Goal: Task Accomplishment & Management: Use online tool/utility

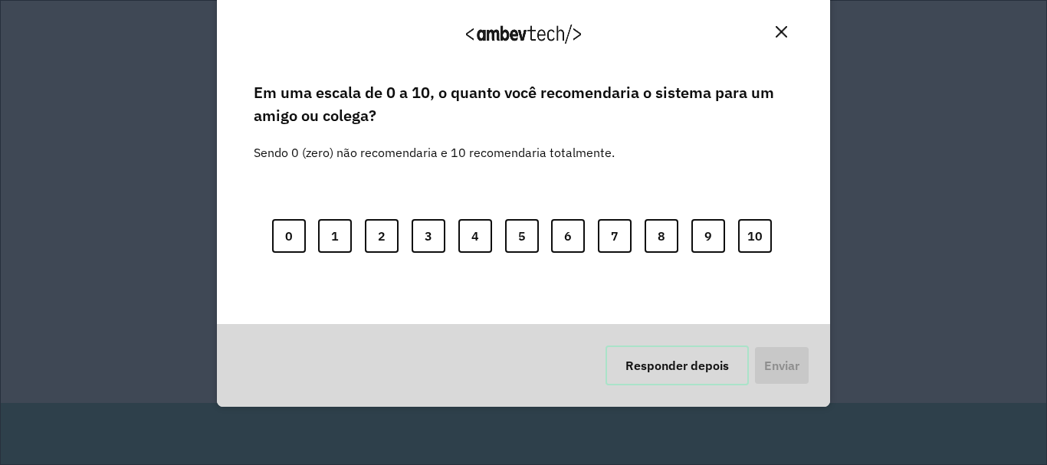
click at [688, 366] on button "Responder depois" at bounding box center [676, 366] width 143 height 40
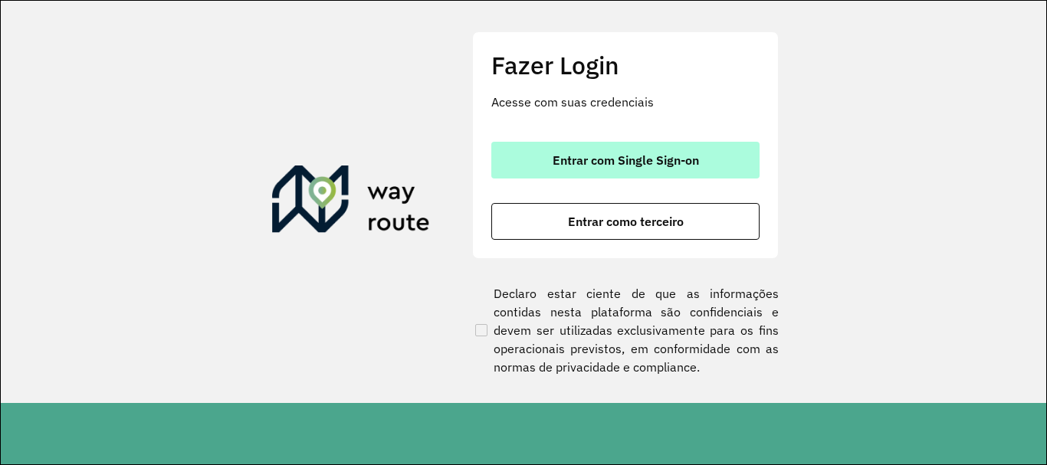
click at [579, 165] on span "Entrar com Single Sign-on" at bounding box center [626, 160] width 146 height 12
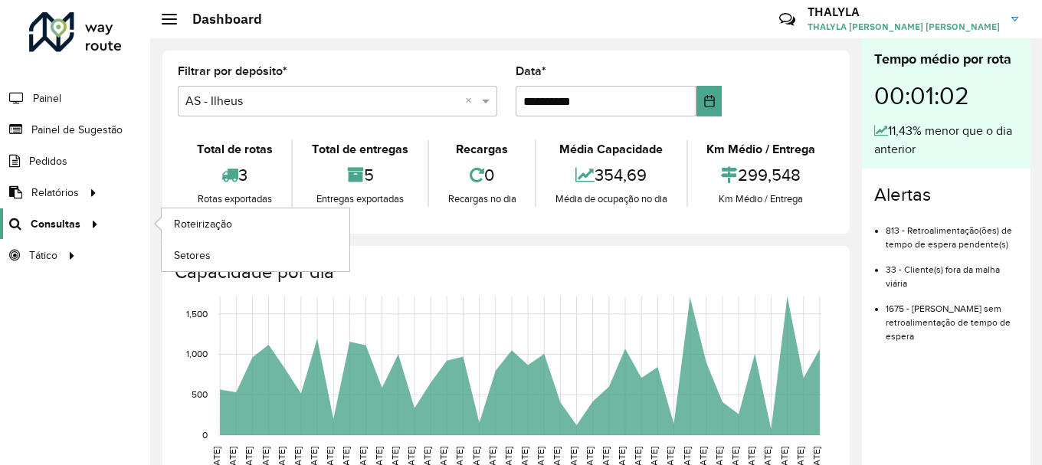
click at [70, 214] on link "Consultas" at bounding box center [51, 223] width 103 height 31
click at [198, 216] on span "Roteirização" at bounding box center [205, 224] width 62 height 16
click at [205, 223] on span "Roteirização" at bounding box center [205, 224] width 62 height 16
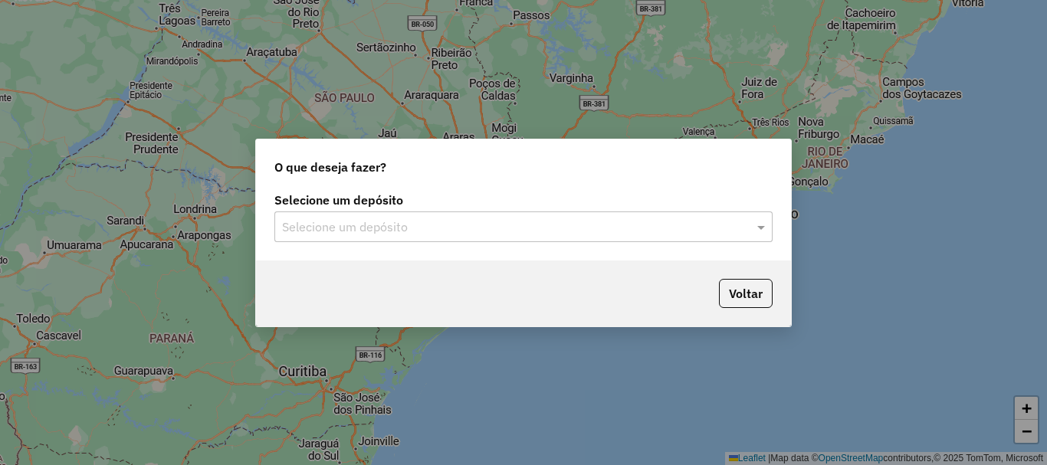
click at [304, 228] on input "text" at bounding box center [508, 227] width 452 height 18
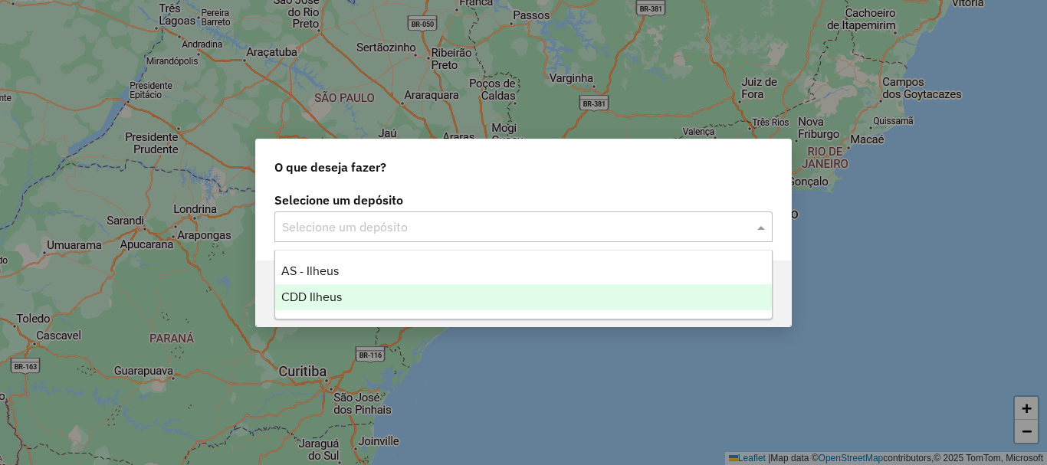
click at [326, 303] on span "CDD Ilheus" at bounding box center [311, 296] width 61 height 13
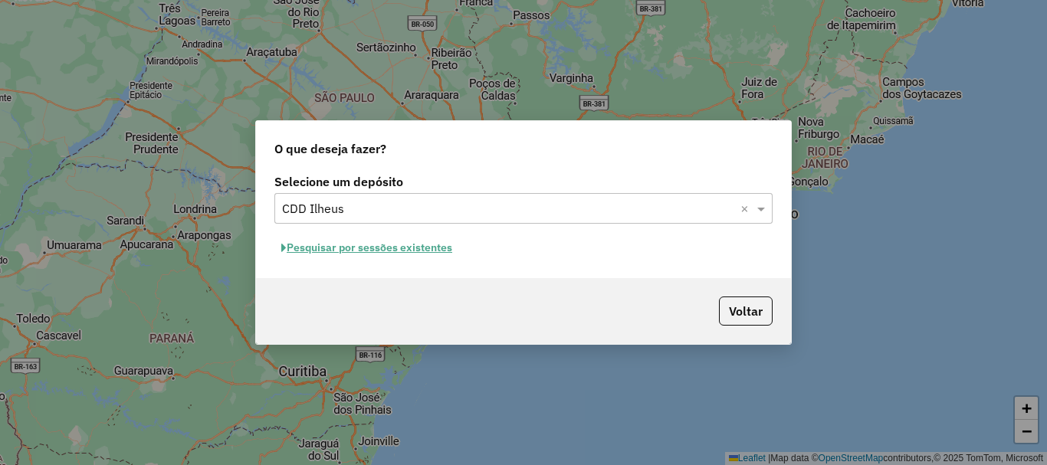
click at [378, 248] on button "Pesquisar por sessões existentes" at bounding box center [366, 248] width 185 height 24
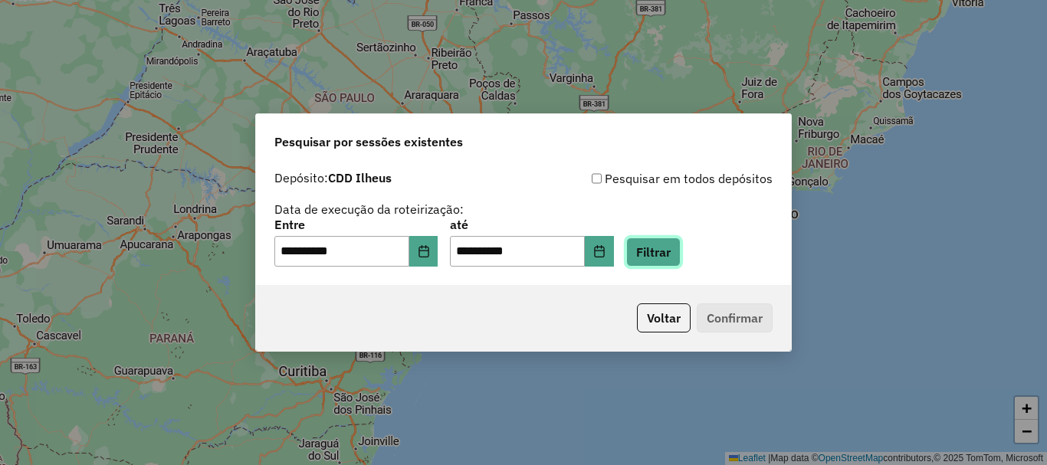
click at [658, 247] on button "Filtrar" at bounding box center [653, 252] width 54 height 29
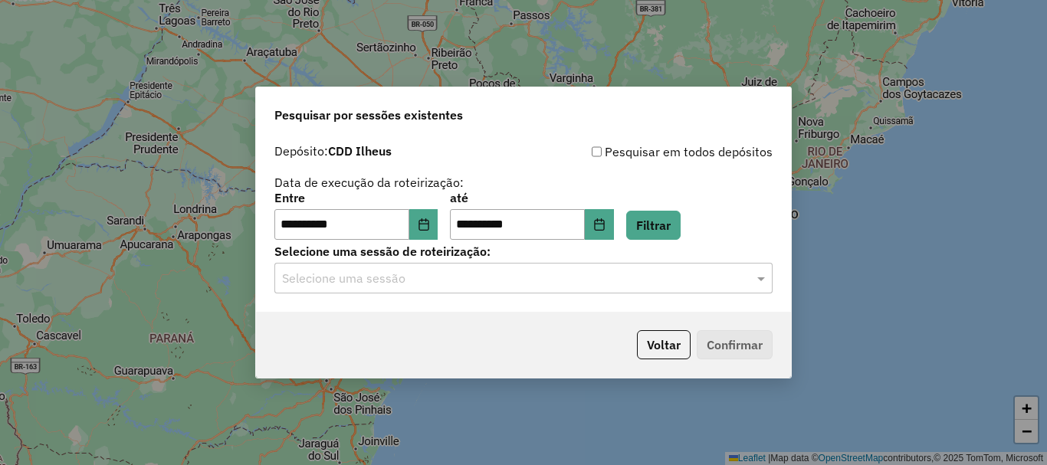
click at [406, 274] on input "text" at bounding box center [508, 279] width 452 height 18
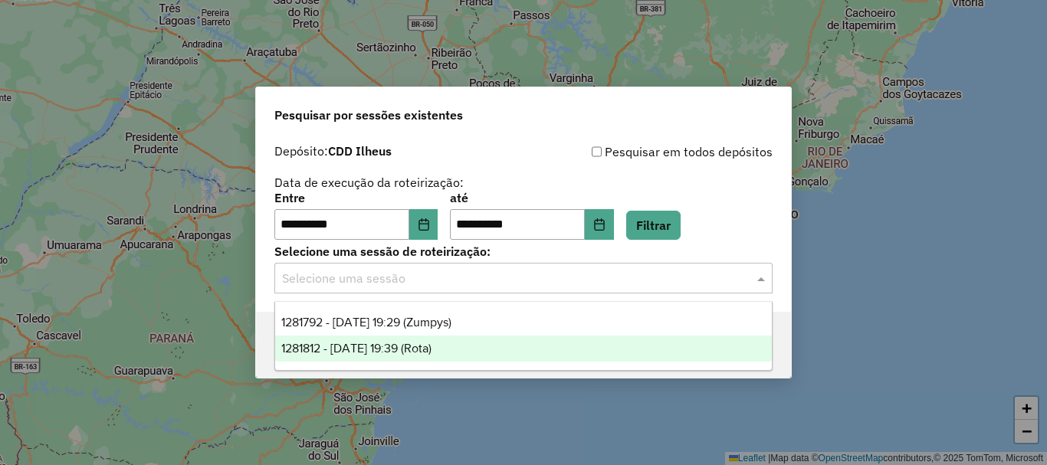
click at [431, 354] on span "1281812 - 24/09/2025 19:39 (Rota)" at bounding box center [356, 348] width 150 height 13
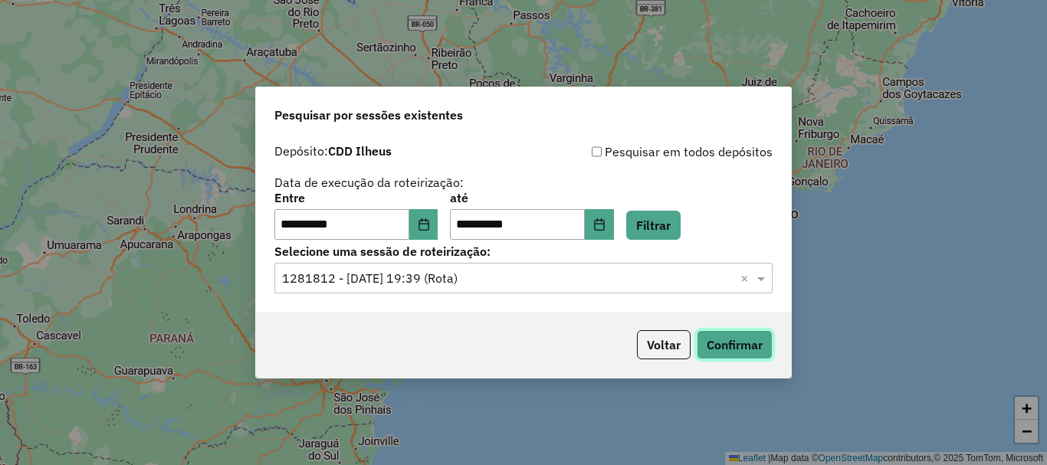
click at [733, 338] on button "Confirmar" at bounding box center [735, 344] width 76 height 29
click at [430, 225] on icon "Choose Date" at bounding box center [424, 224] width 12 height 12
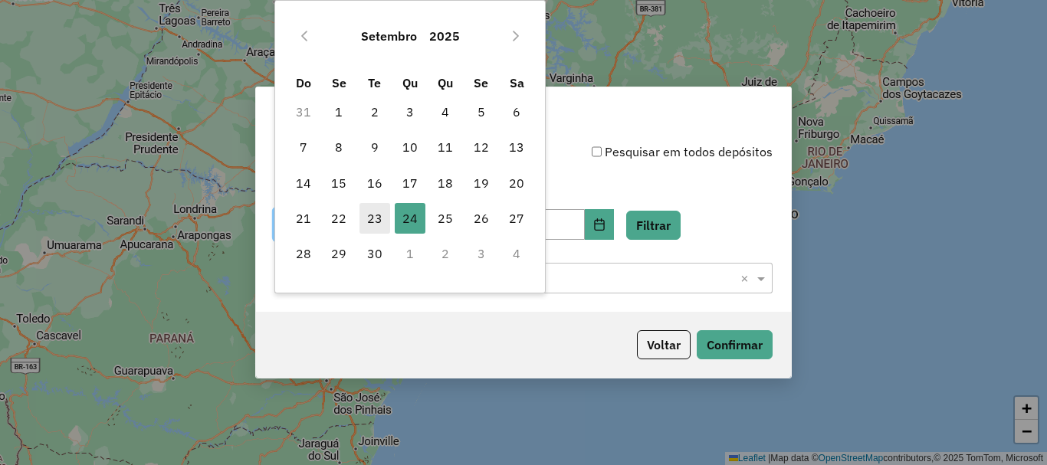
click at [376, 220] on span "23" at bounding box center [374, 218] width 31 height 31
type input "**********"
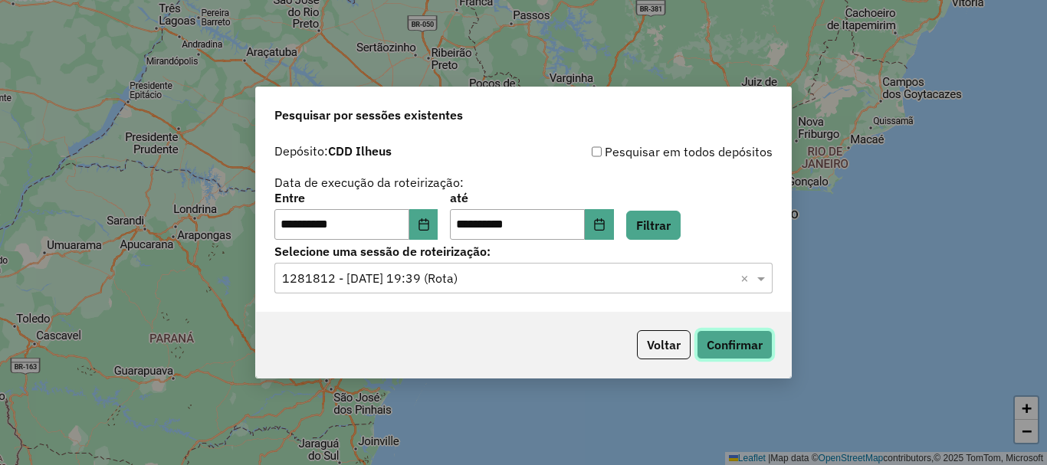
click at [749, 346] on button "Confirmar" at bounding box center [735, 344] width 76 height 29
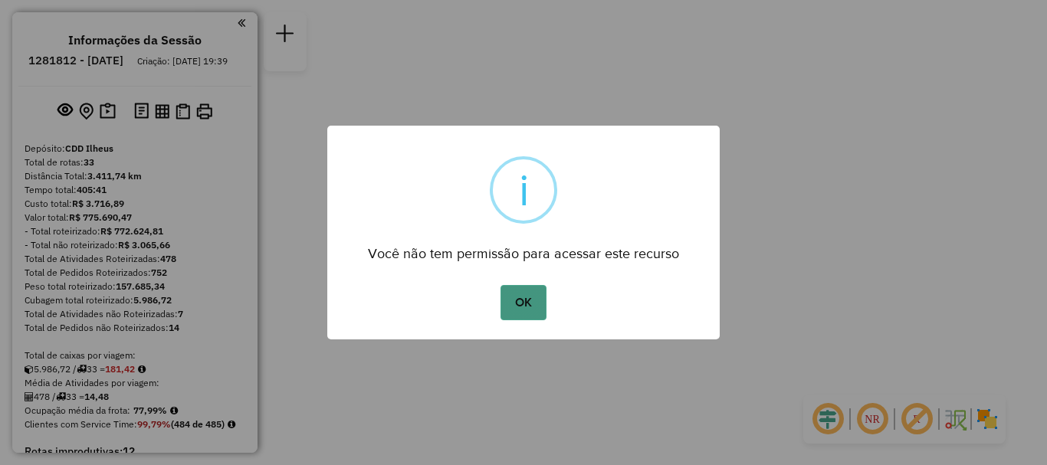
click at [521, 307] on button "OK" at bounding box center [522, 302] width 45 height 35
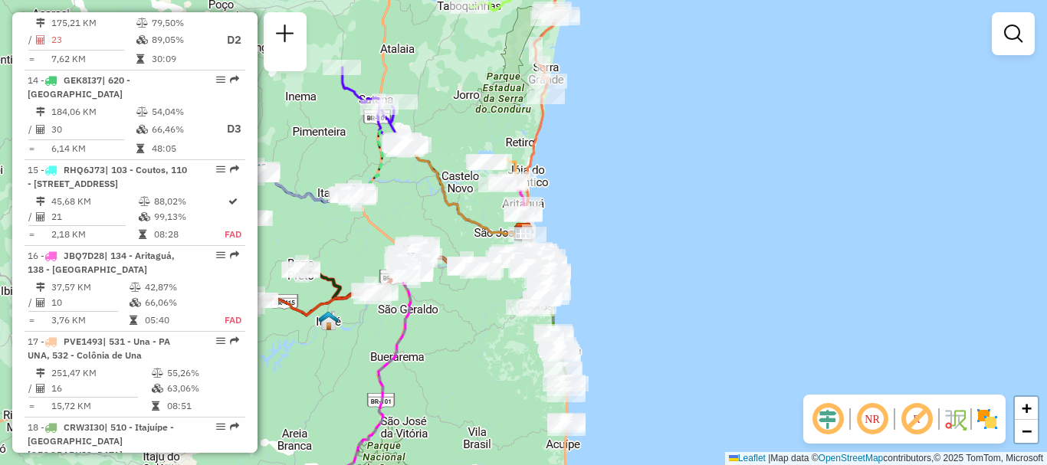
scroll to position [1904, 0]
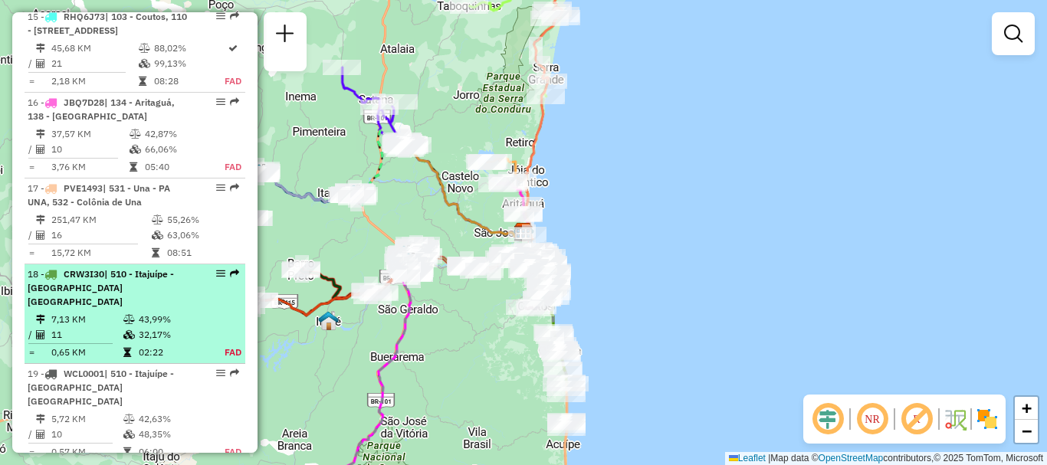
click at [197, 267] on div "18 - CRW3I30 | 510 - Itajuípe - PA ITAJUÍPE" at bounding box center [135, 287] width 215 height 41
select select "**********"
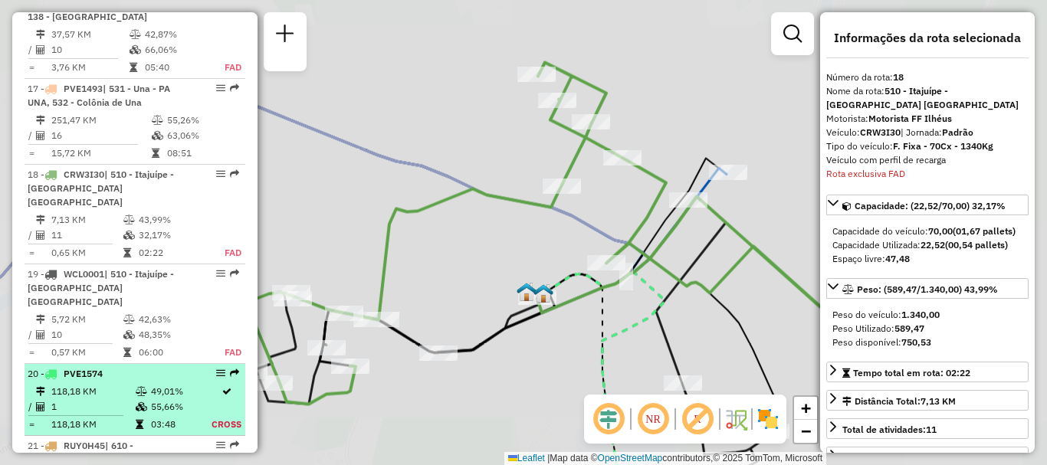
scroll to position [2101, 0]
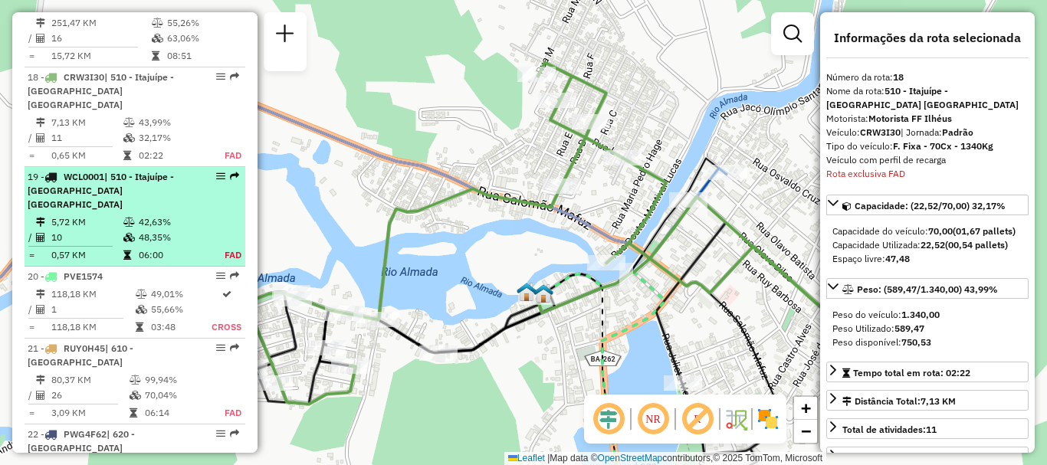
click at [204, 215] on table "5,72 KM 42,63% / 10 48,35% = 0,57 KM 06:00 FAD" at bounding box center [135, 239] width 215 height 48
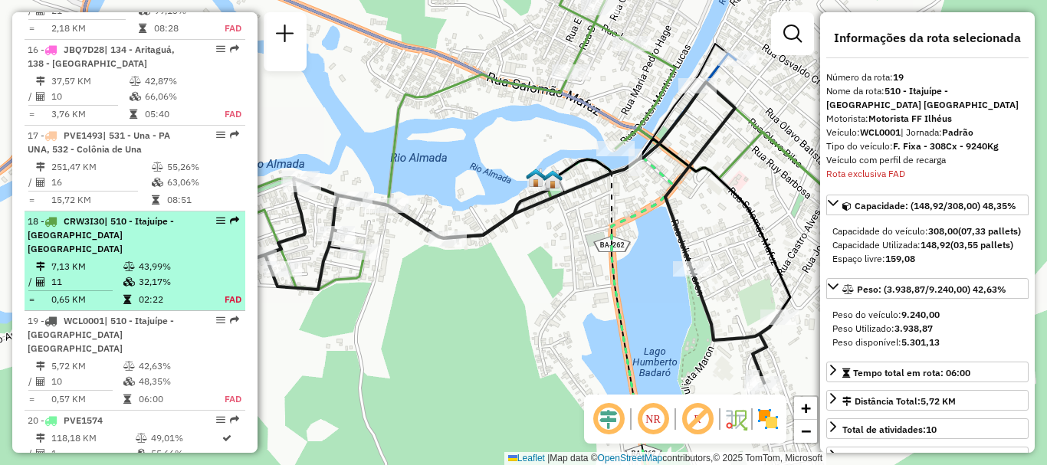
click at [188, 215] on div "18 - CRW3I30 | 510 - Itajuípe - PA ITAJUÍPE" at bounding box center [135, 235] width 215 height 41
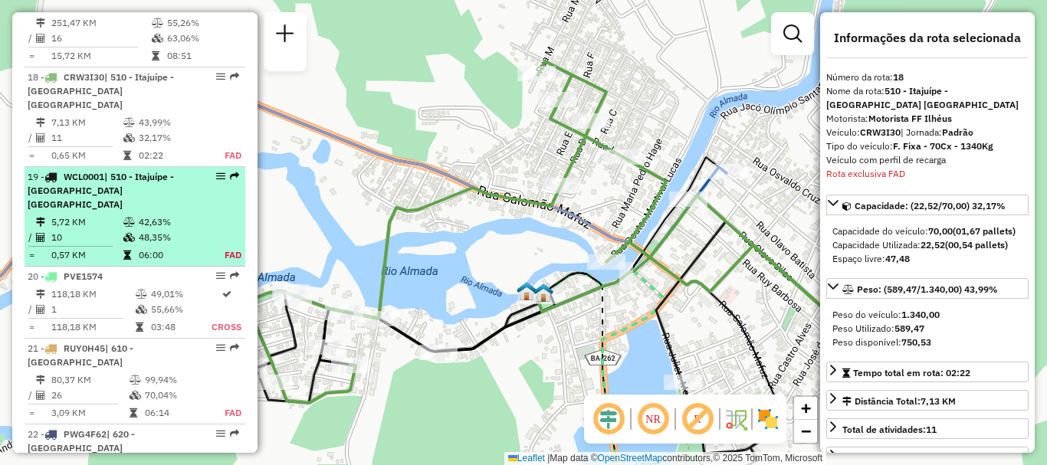
drag, startPoint x: 221, startPoint y: 97, endPoint x: 215, endPoint y: 107, distance: 11.7
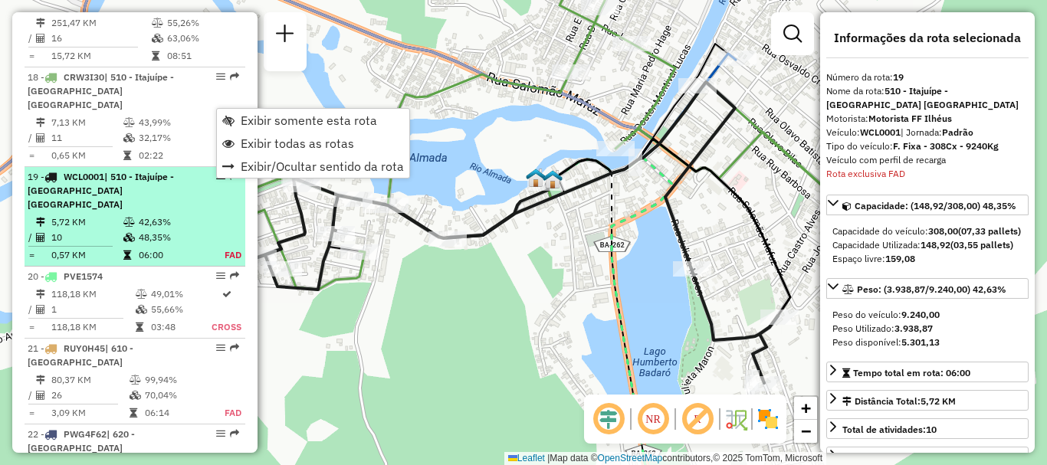
scroll to position [2187, 0]
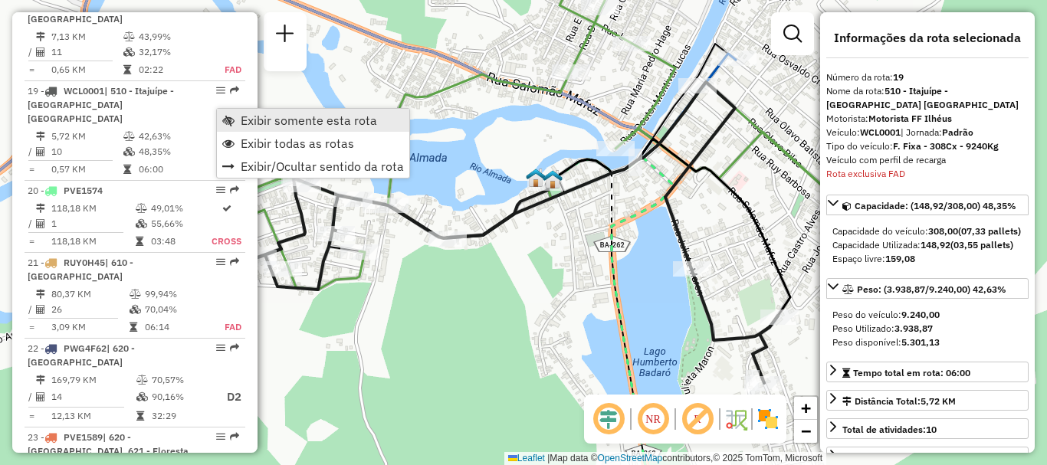
click at [254, 114] on span "Exibir somente esta rota" at bounding box center [309, 120] width 136 height 12
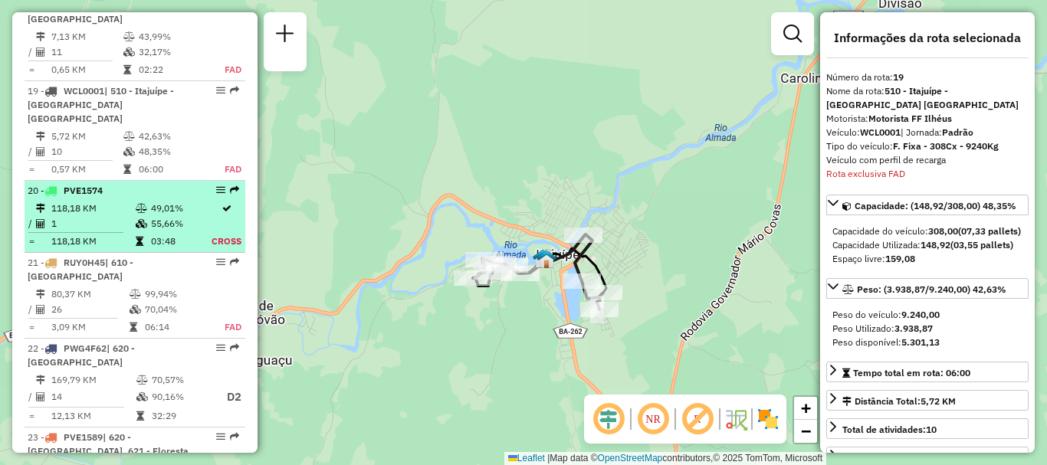
scroll to position [2034, 0]
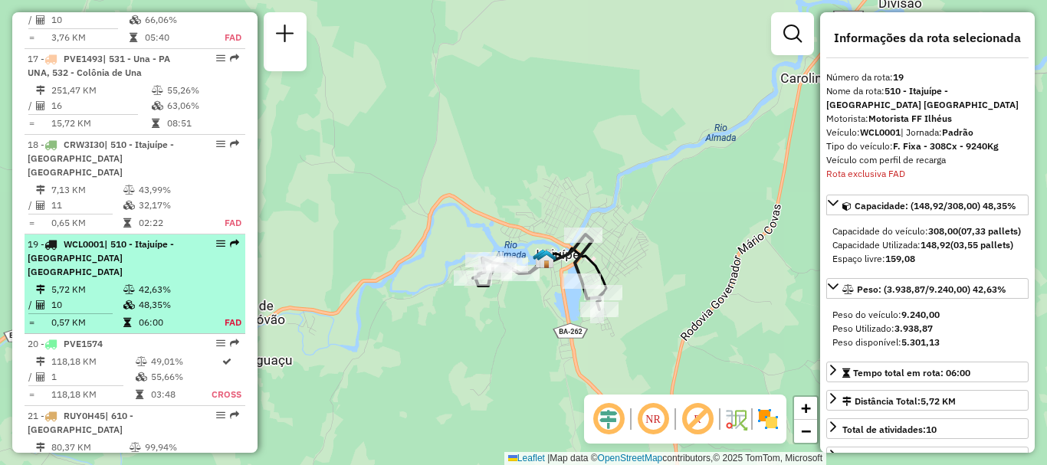
drag, startPoint x: 224, startPoint y: 172, endPoint x: 212, endPoint y: 172, distance: 12.3
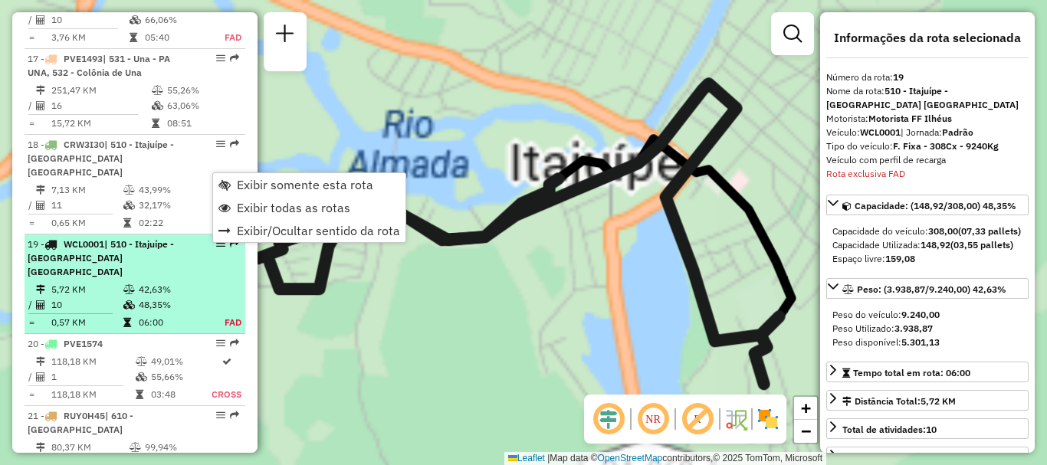
scroll to position [2187, 0]
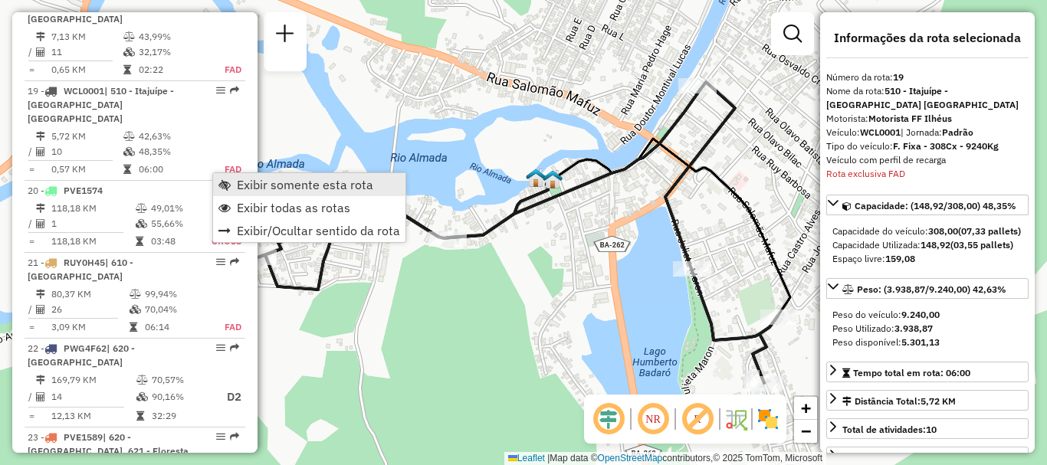
click at [262, 179] on span "Exibir somente esta rota" at bounding box center [305, 185] width 136 height 12
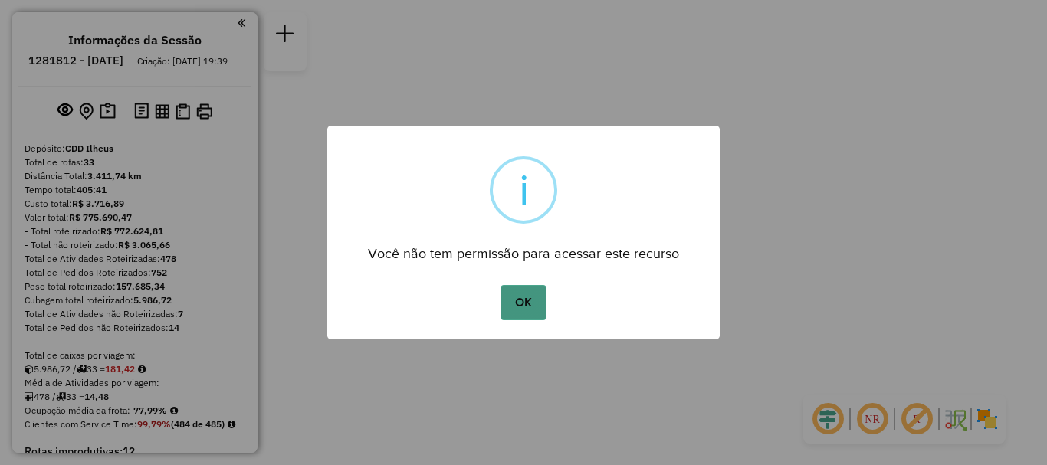
click at [523, 310] on button "OK" at bounding box center [522, 302] width 45 height 35
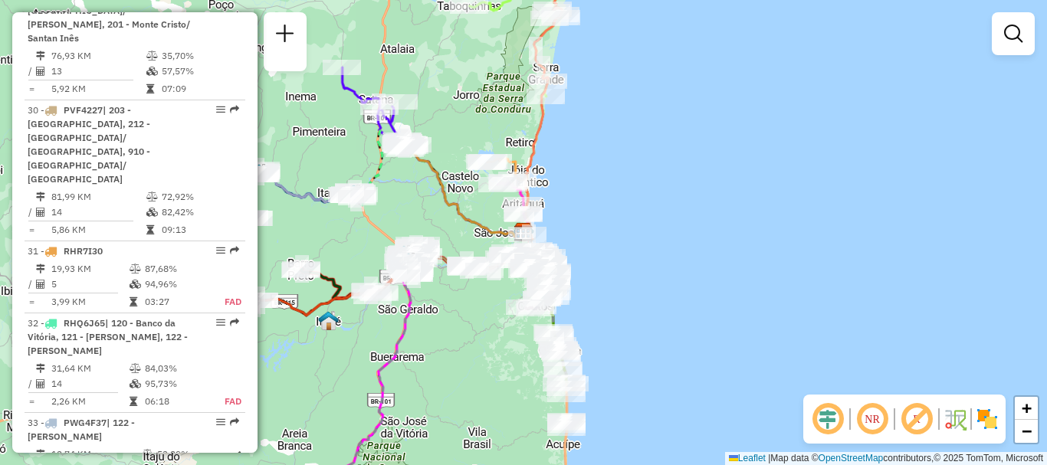
scroll to position [3142, 0]
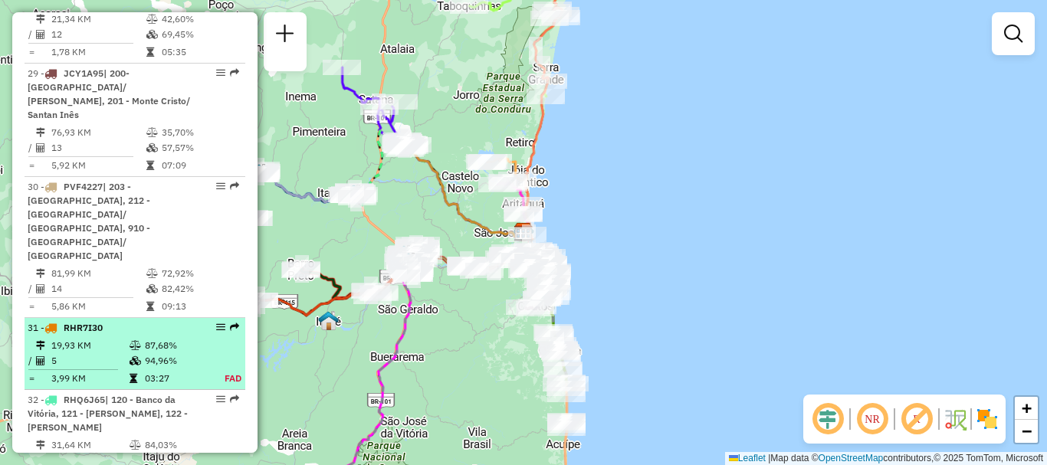
click at [104, 318] on li "31 - RHR7I30 19,93 KM 87,68% / 5 94,96% = 3,99 KM 03:27 FAD" at bounding box center [135, 354] width 221 height 72
select select "**********"
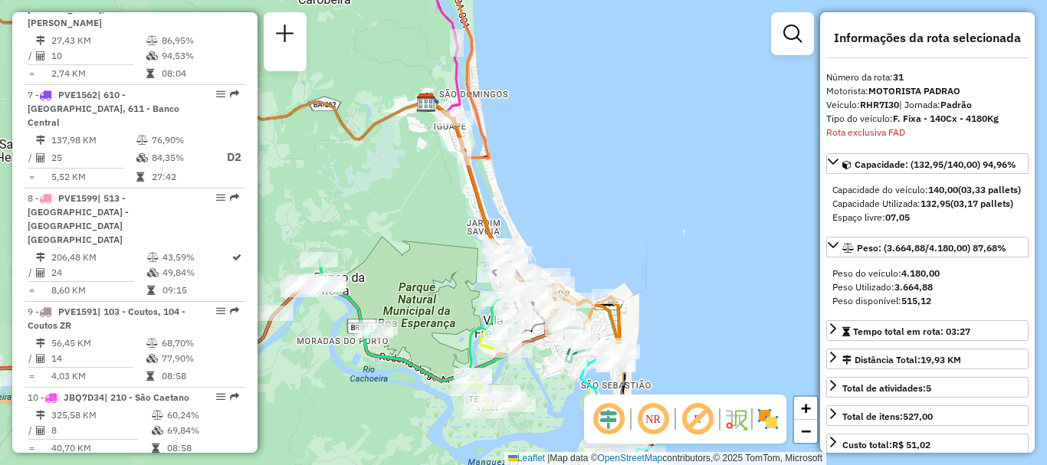
scroll to position [767, 0]
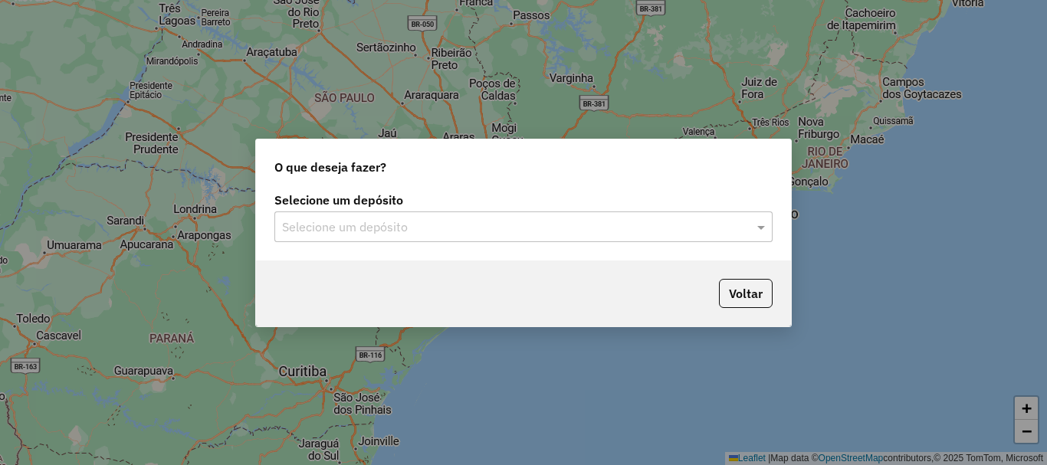
click at [355, 218] on input "text" at bounding box center [508, 227] width 452 height 18
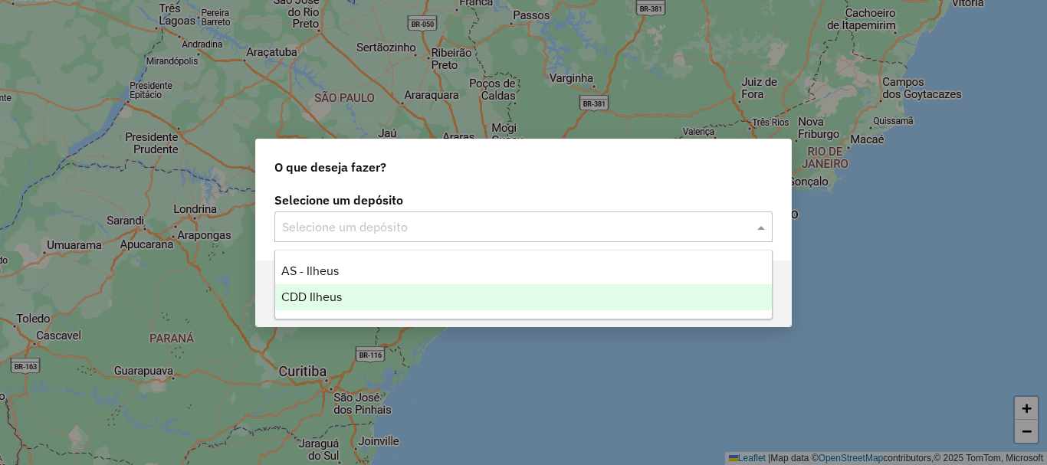
click at [365, 296] on div "CDD Ilheus" at bounding box center [523, 297] width 497 height 26
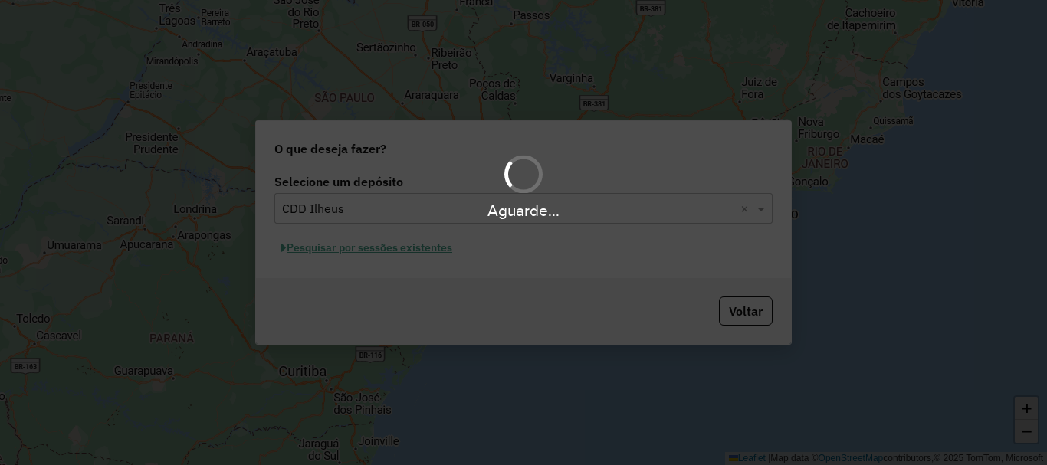
click at [339, 252] on div "Aguarde..." at bounding box center [523, 232] width 1047 height 465
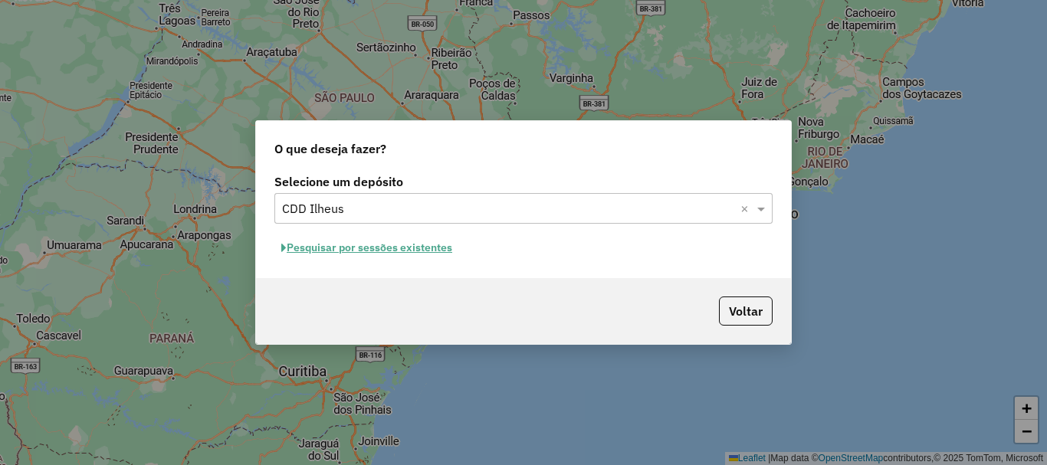
click at [339, 251] on button "Pesquisar por sessões existentes" at bounding box center [366, 248] width 185 height 24
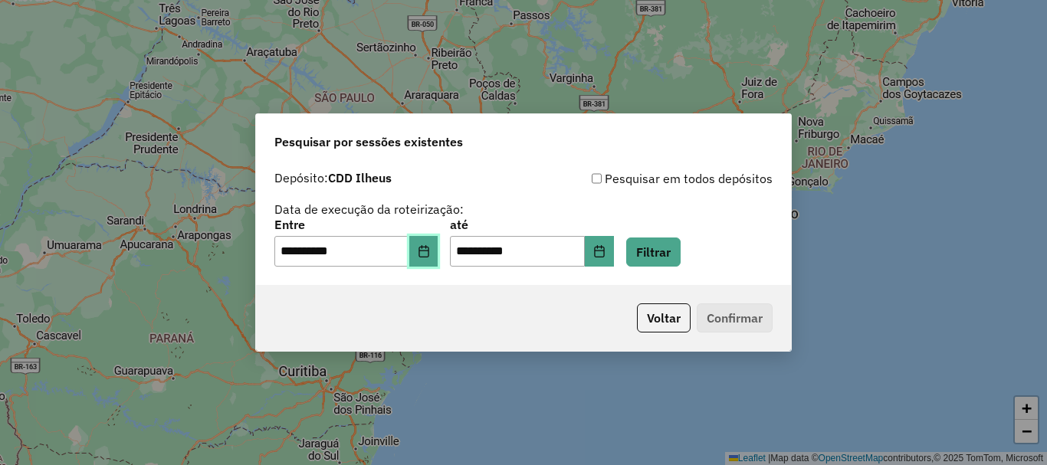
click at [428, 251] on icon "Choose Date" at bounding box center [423, 251] width 10 height 12
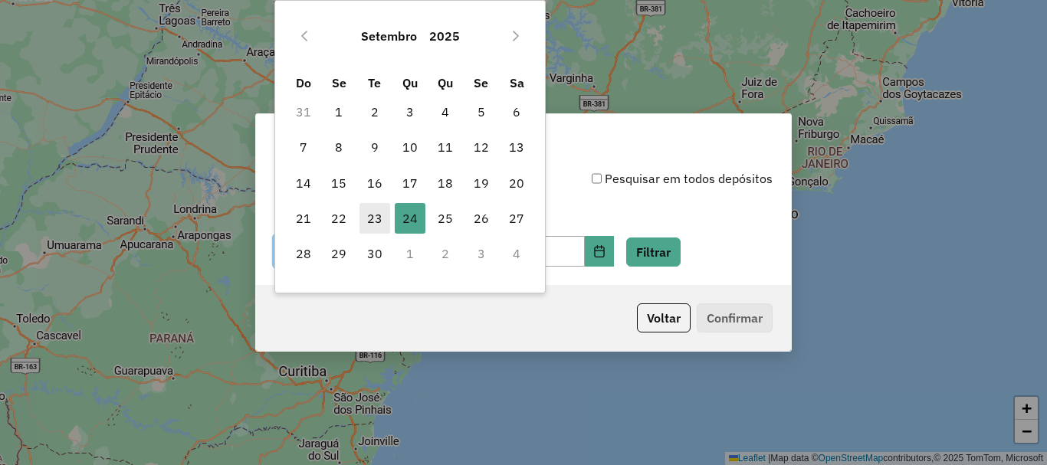
click at [381, 220] on span "23" at bounding box center [374, 218] width 31 height 31
type input "**********"
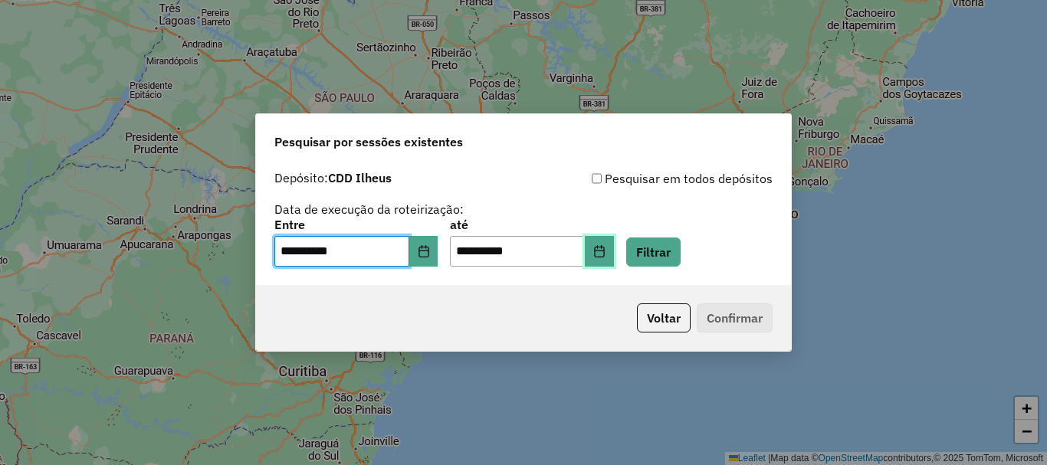
click at [614, 255] on button "Choose Date" at bounding box center [599, 251] width 29 height 31
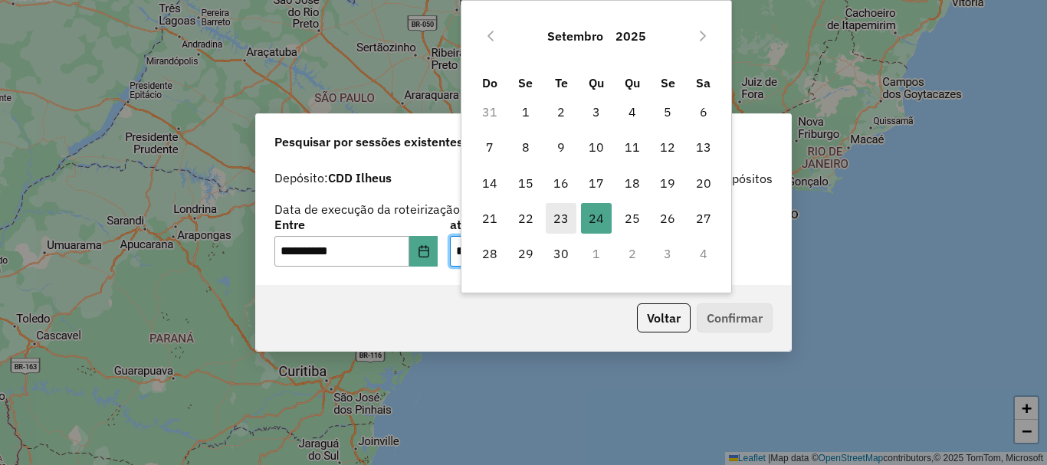
click at [572, 221] on span "23" at bounding box center [561, 218] width 31 height 31
type input "**********"
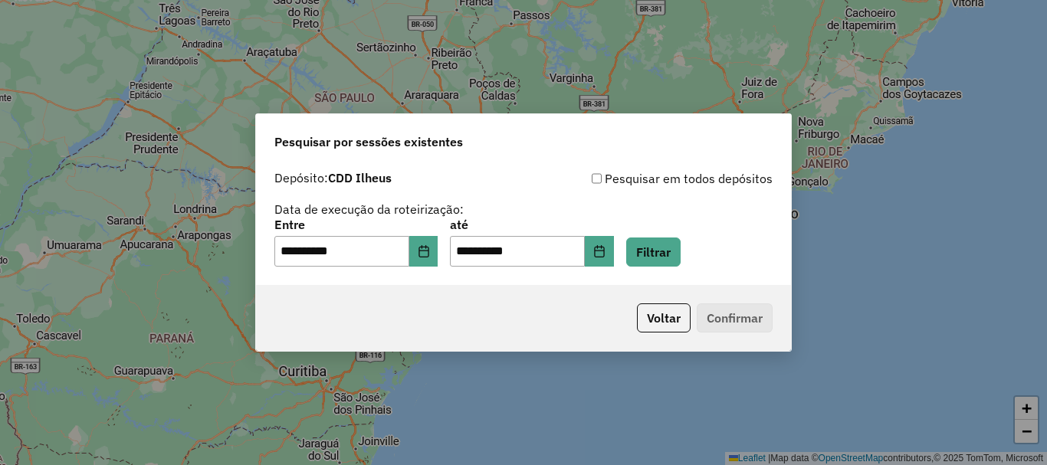
click at [708, 251] on div "**********" at bounding box center [523, 243] width 498 height 48
click at [651, 244] on button "Filtrar" at bounding box center [653, 252] width 54 height 29
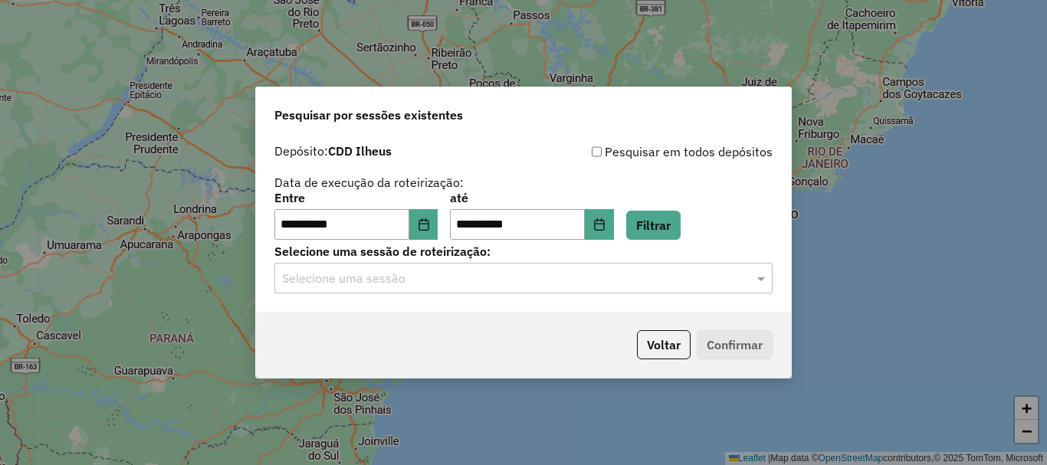
click at [510, 283] on input "text" at bounding box center [508, 279] width 452 height 18
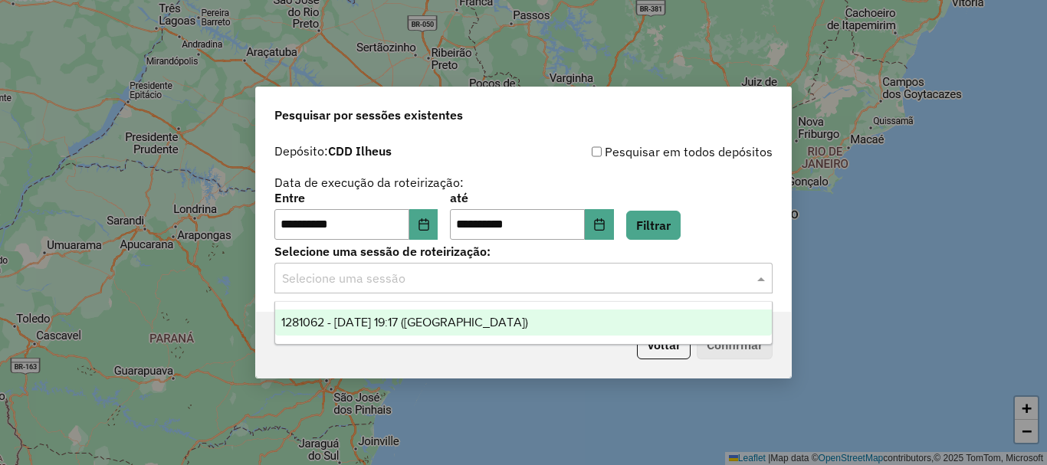
click at [448, 343] on ng-dropdown-panel "1281062 - 23/09/2025 19:17 (Rota)" at bounding box center [523, 323] width 498 height 44
click at [484, 317] on div "1281062 - 23/09/2025 19:17 (Rota)" at bounding box center [523, 323] width 497 height 26
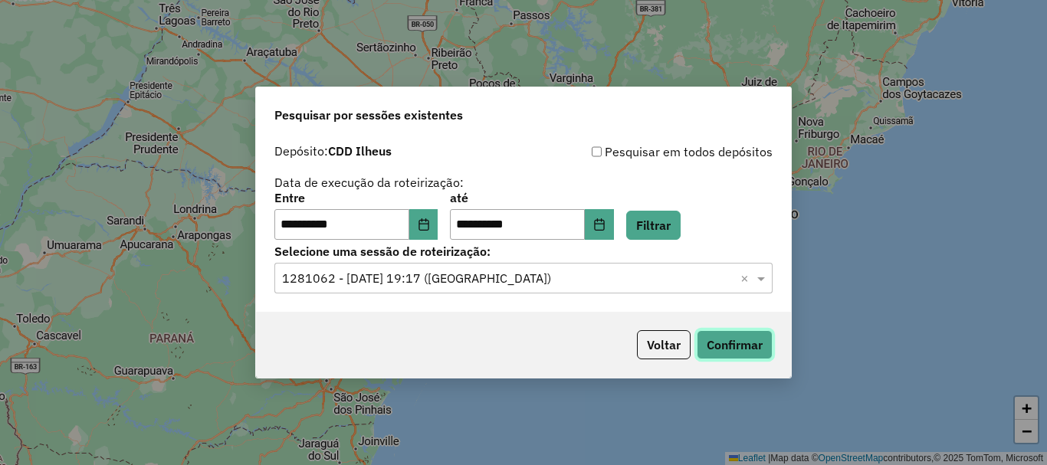
click at [746, 346] on button "Confirmar" at bounding box center [735, 344] width 76 height 29
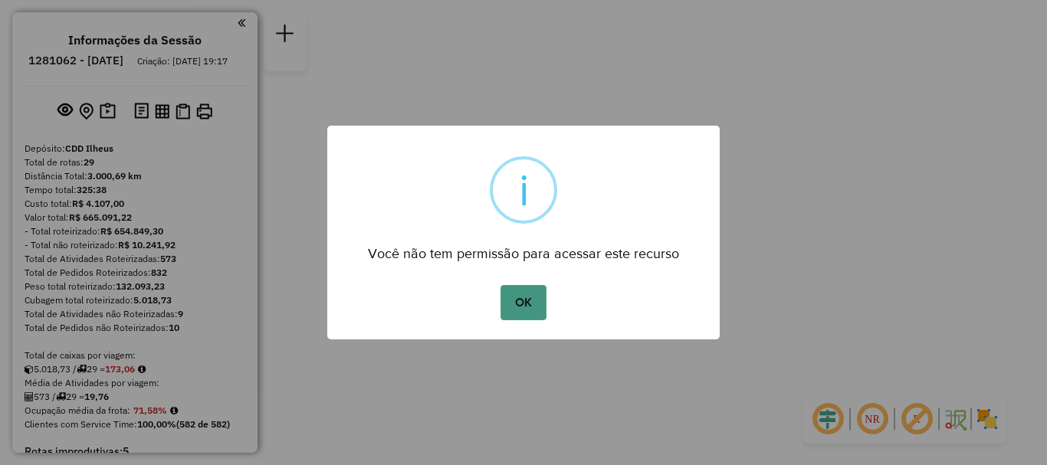
click at [546, 305] on button "OK" at bounding box center [522, 302] width 45 height 35
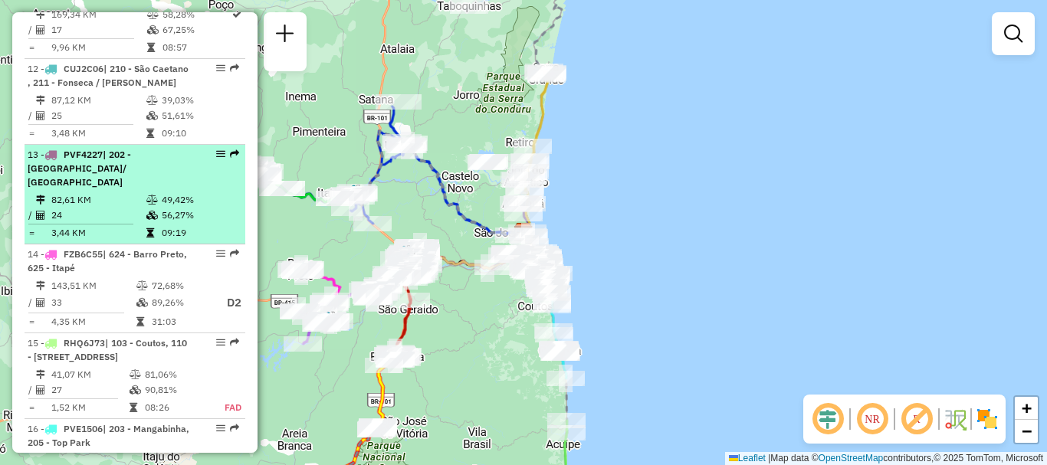
scroll to position [1686, 0]
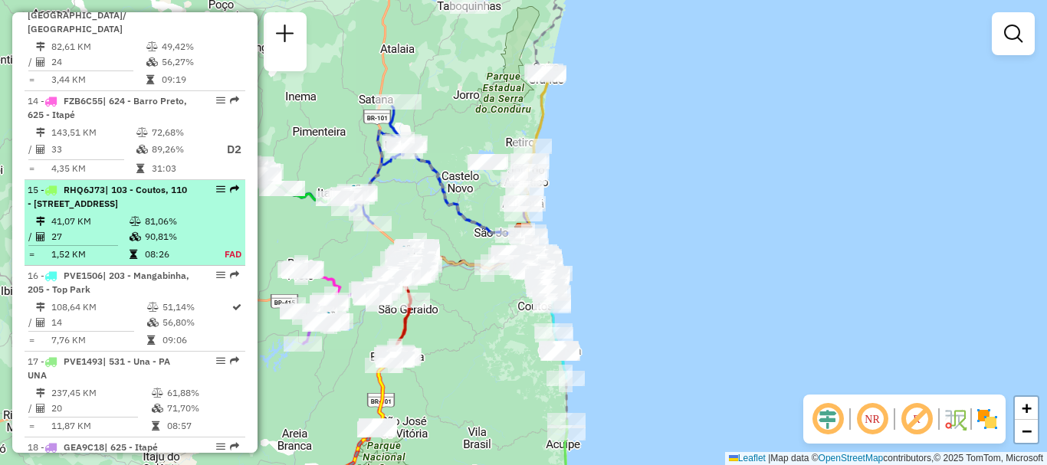
drag, startPoint x: 173, startPoint y: 157, endPoint x: 166, endPoint y: 161, distance: 8.6
click at [166, 184] on span "| 103 - Coutos, 110 - [STREET_ADDRESS]" at bounding box center [107, 196] width 159 height 25
select select "**********"
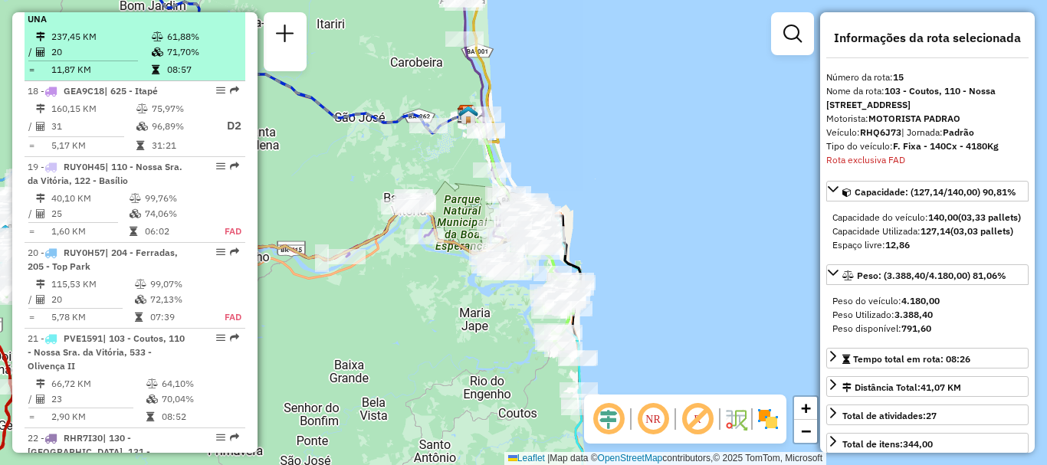
scroll to position [2196, 0]
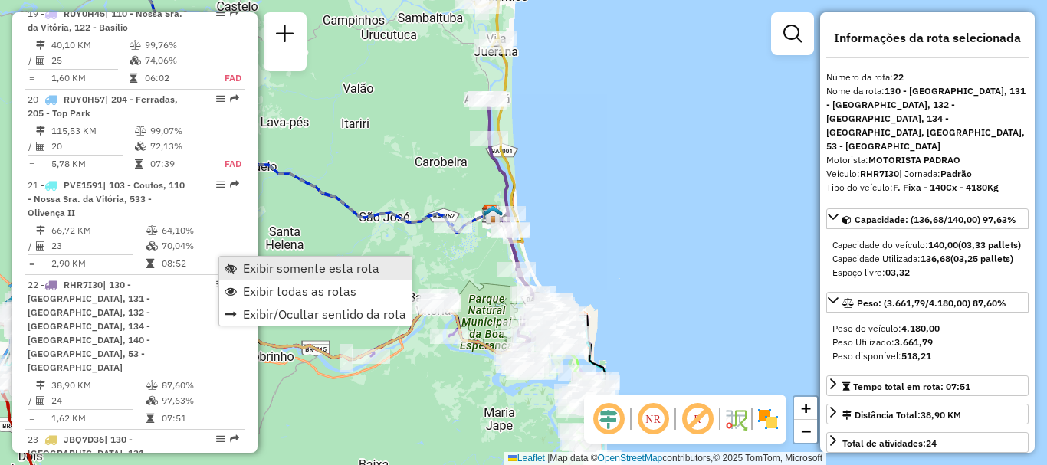
click at [261, 264] on span "Exibir somente esta rota" at bounding box center [311, 268] width 136 height 12
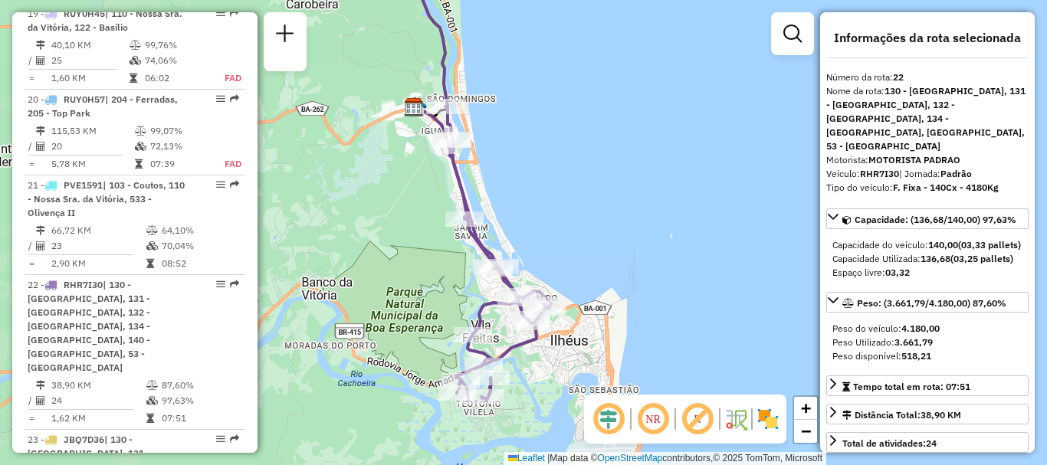
drag, startPoint x: 612, startPoint y: 296, endPoint x: 618, endPoint y: 188, distance: 108.3
click at [618, 188] on div "Janela de atendimento Grade de atendimento Capacidade Transportadoras Veículos …" at bounding box center [523, 232] width 1047 height 465
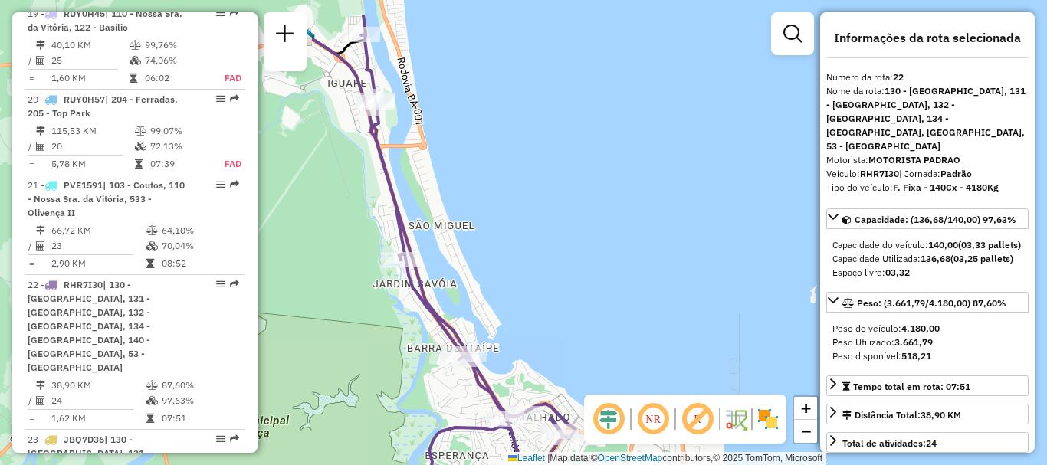
drag, startPoint x: 588, startPoint y: 209, endPoint x: 685, endPoint y: 267, distance: 113.4
click at [685, 267] on div "Janela de atendimento Grade de atendimento Capacidade Transportadoras Veículos …" at bounding box center [523, 232] width 1047 height 465
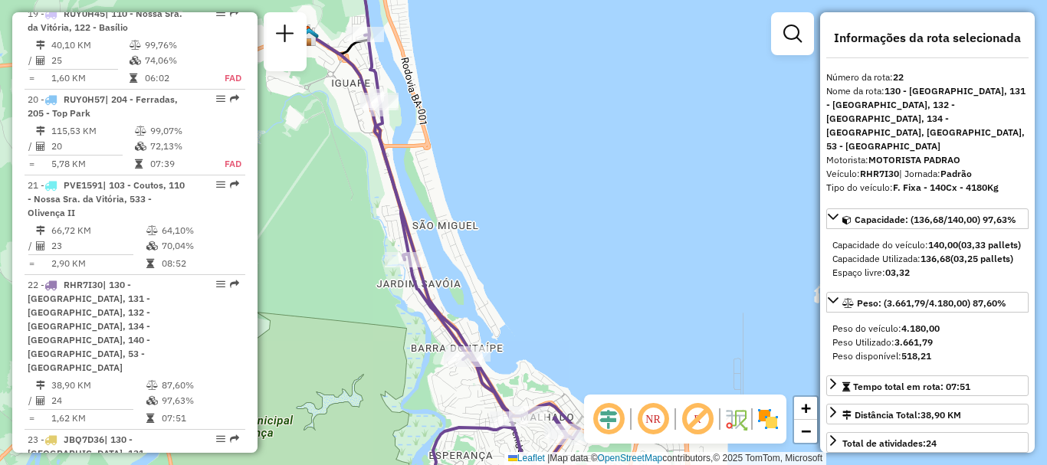
drag, startPoint x: 589, startPoint y: 208, endPoint x: 634, endPoint y: 495, distance: 290.8
click at [634, 464] on html "Aguarde... Pop-up bloqueado! Seu navegador bloqueou automáticamente a abertura …" at bounding box center [523, 232] width 1047 height 465
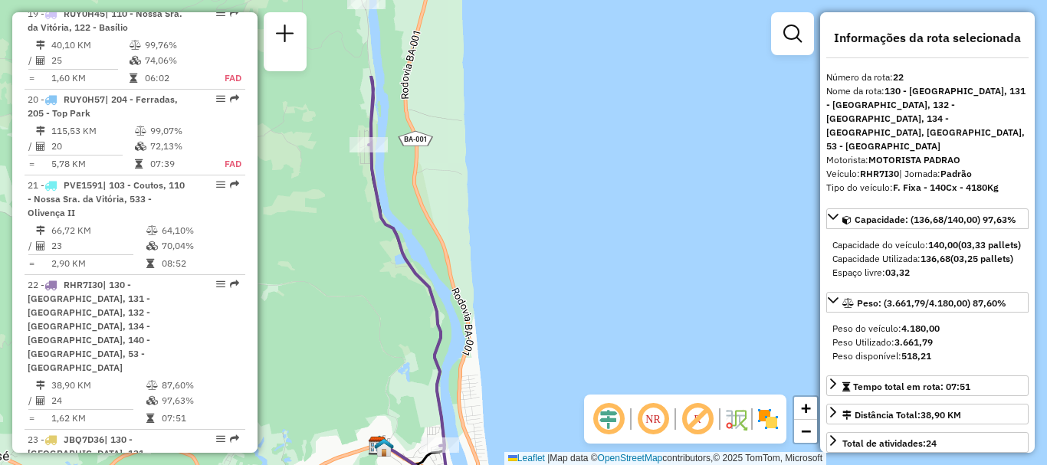
drag, startPoint x: 588, startPoint y: 241, endPoint x: 623, endPoint y: 393, distance: 156.5
click at [625, 402] on hb-router-mapa "Informações da Sessão 1281062 - [DATE] Criação: [DATE] 19:17 Depósito: CDD Ilhe…" at bounding box center [523, 232] width 1047 height 465
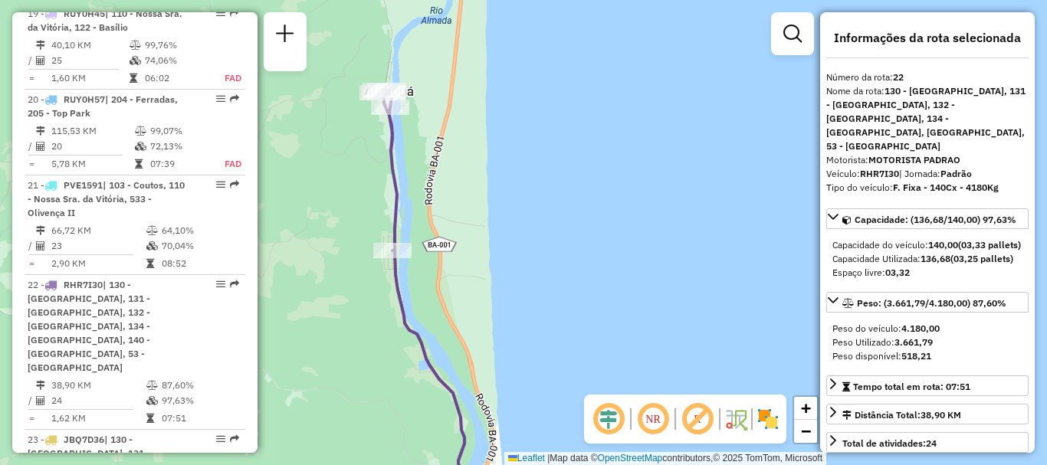
drag, startPoint x: 553, startPoint y: 304, endPoint x: 582, endPoint y: 185, distance: 123.2
click at [582, 185] on div "Janela de atendimento Grade de atendimento Capacidade Transportadoras Veículos …" at bounding box center [523, 232] width 1047 height 465
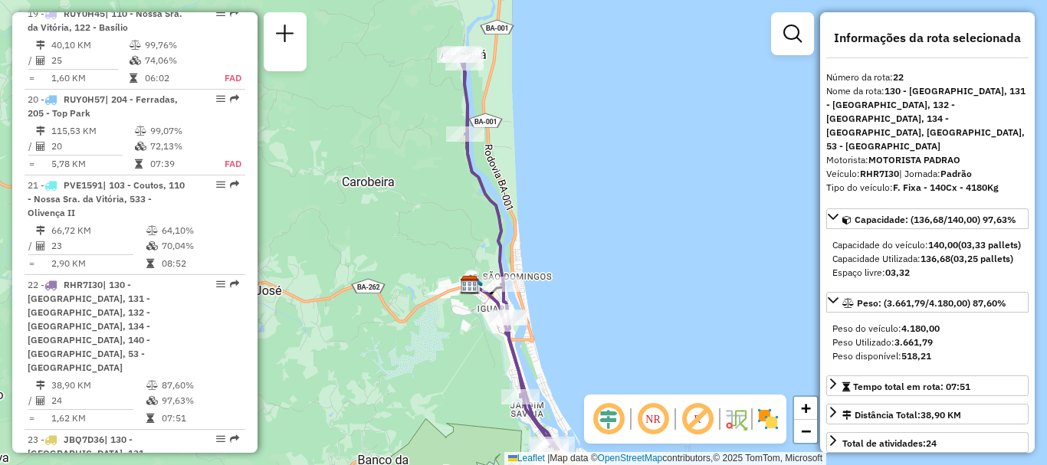
drag, startPoint x: 616, startPoint y: 268, endPoint x: 589, endPoint y: 209, distance: 64.8
click at [589, 209] on div "Janela de atendimento Grade de atendimento Capacidade Transportadoras Veículos …" at bounding box center [523, 232] width 1047 height 465
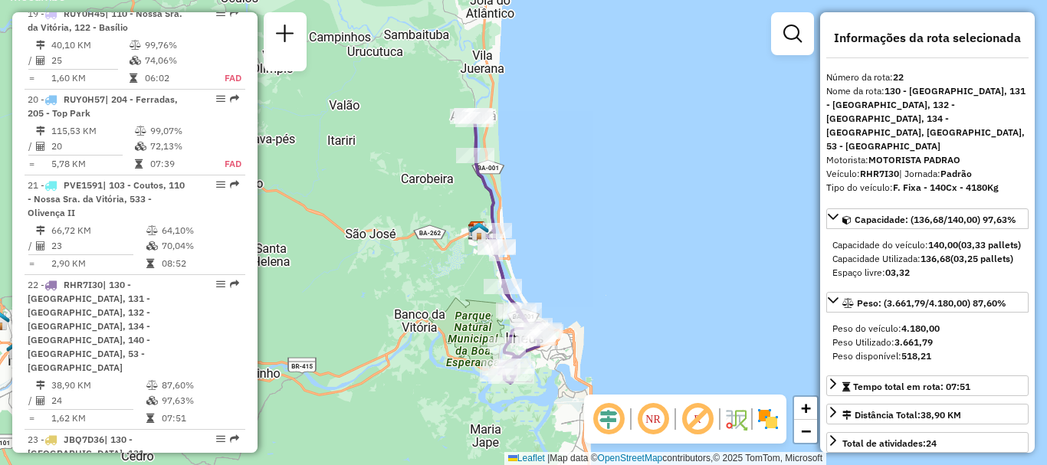
drag, startPoint x: 590, startPoint y: 244, endPoint x: 539, endPoint y: 227, distance: 54.0
click at [539, 227] on div "Janela de atendimento Grade de atendimento Capacidade Transportadoras Veículos …" at bounding box center [523, 232] width 1047 height 465
